Goal: Task Accomplishment & Management: Manage account settings

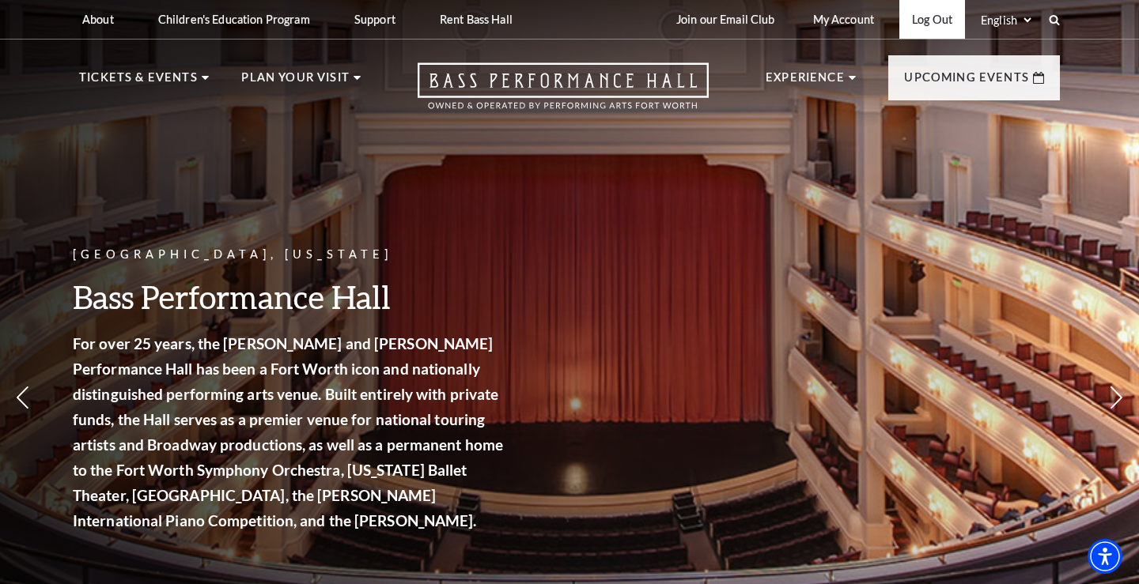
click at [919, 25] on link "Log Out" at bounding box center [932, 19] width 66 height 39
click at [924, 15] on link "Login" at bounding box center [938, 19] width 53 height 39
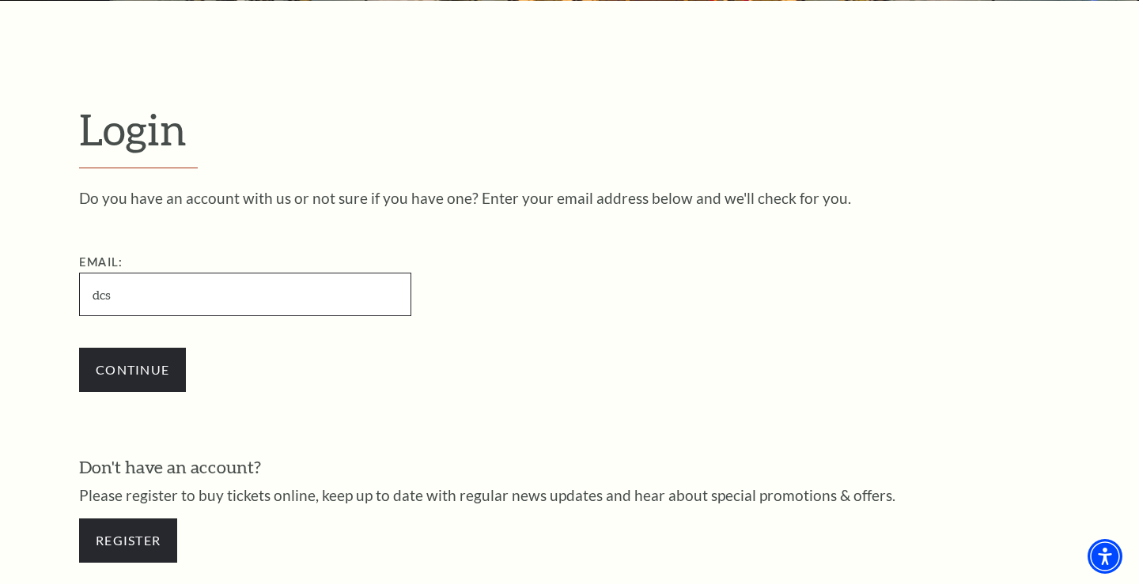
type input "[EMAIL_ADDRESS][DOMAIN_NAME]"
click at [132, 368] on input "Continue" at bounding box center [132, 370] width 107 height 44
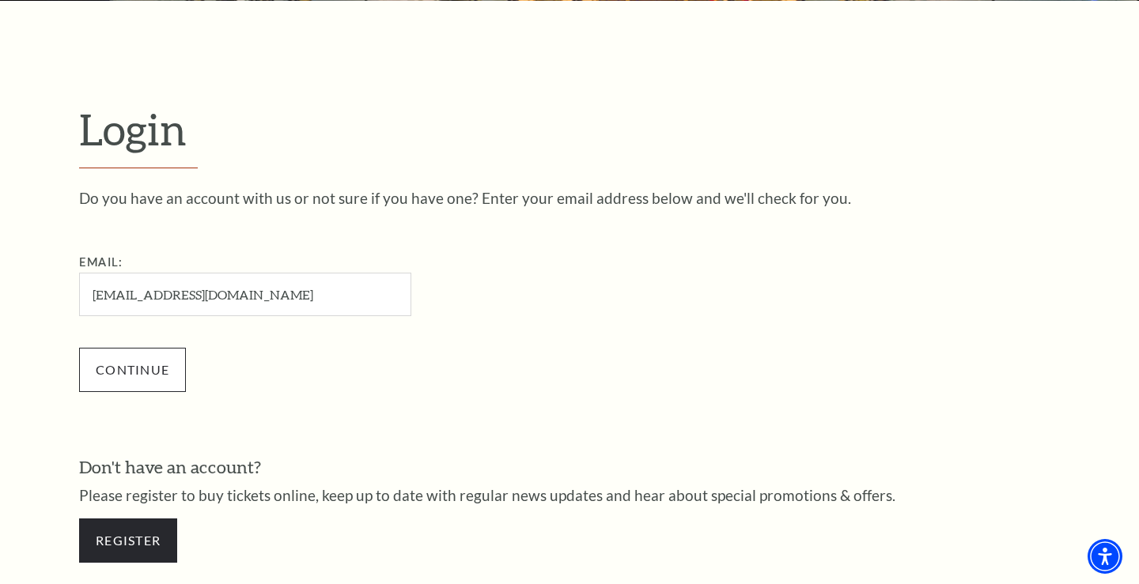
click at [138, 379] on input "Continue" at bounding box center [132, 370] width 107 height 44
